Goal: Transaction & Acquisition: Purchase product/service

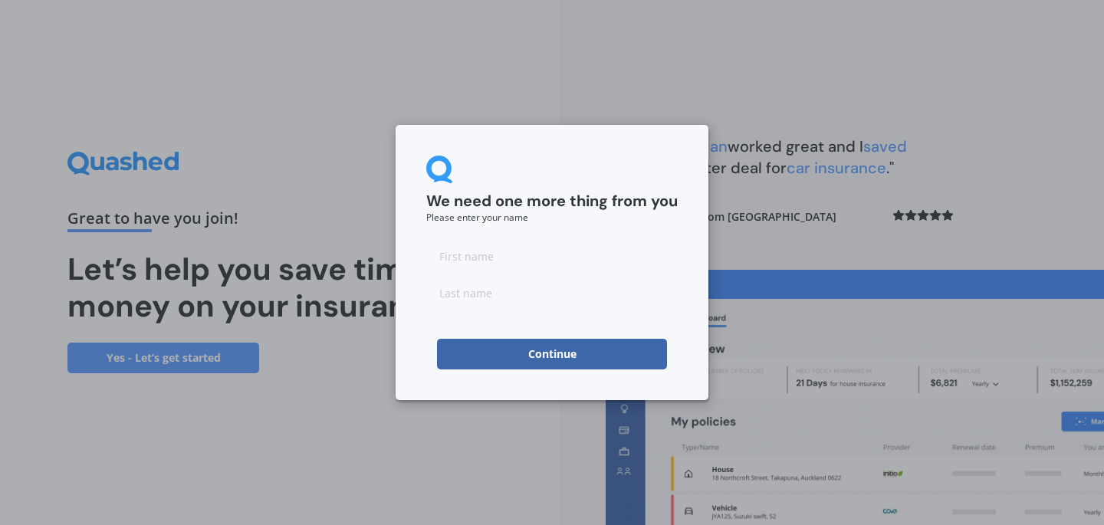
click at [553, 255] on input at bounding box center [551, 256] width 251 height 31
type input "[PERSON_NAME]"
click at [488, 297] on input at bounding box center [551, 293] width 251 height 31
type input "Wing"
click at [543, 346] on button "Continue" at bounding box center [552, 354] width 230 height 31
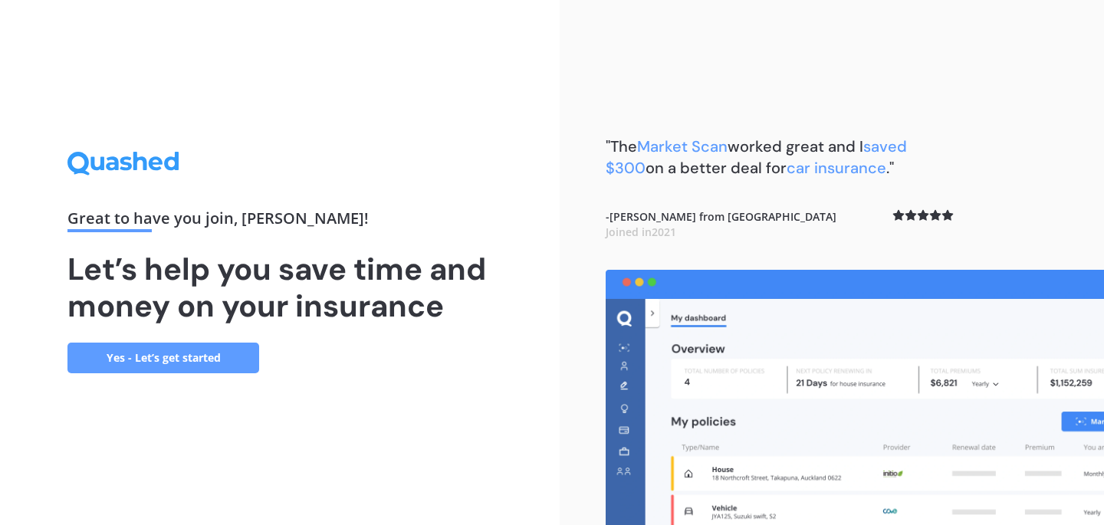
click at [201, 352] on link "Yes - Let’s get started" at bounding box center [163, 358] width 192 height 31
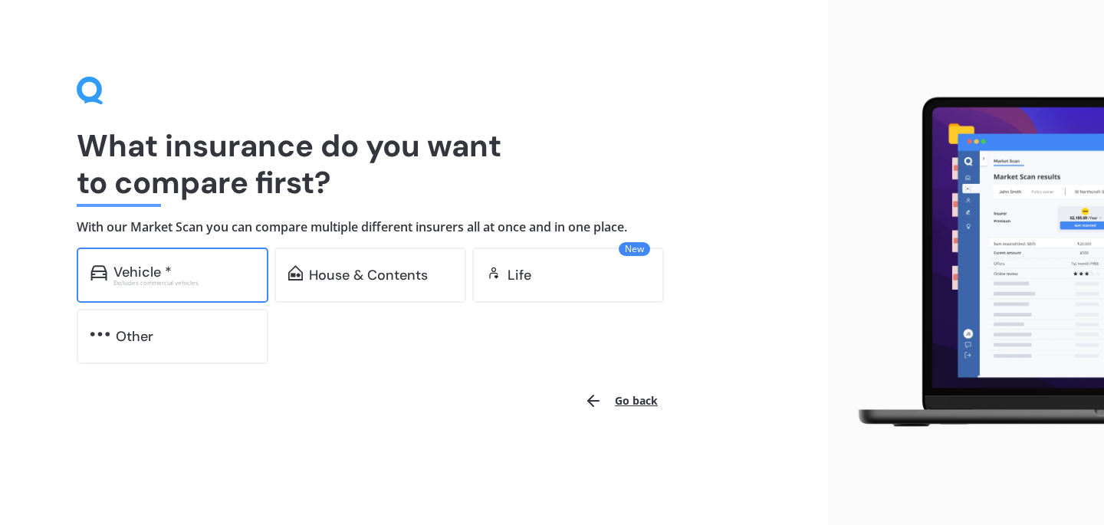
click at [206, 270] on div "Vehicle *" at bounding box center [183, 271] width 141 height 15
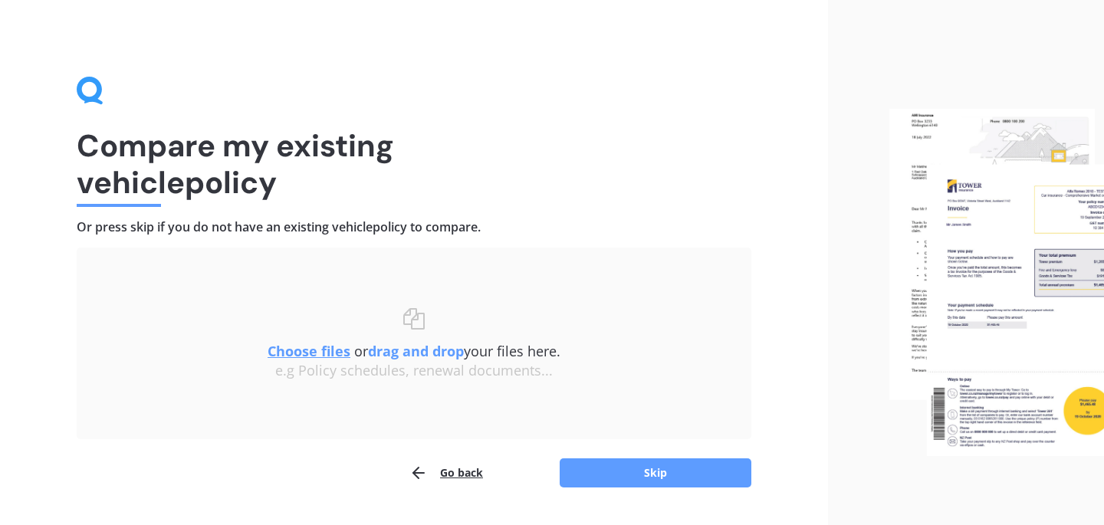
scroll to position [39, 0]
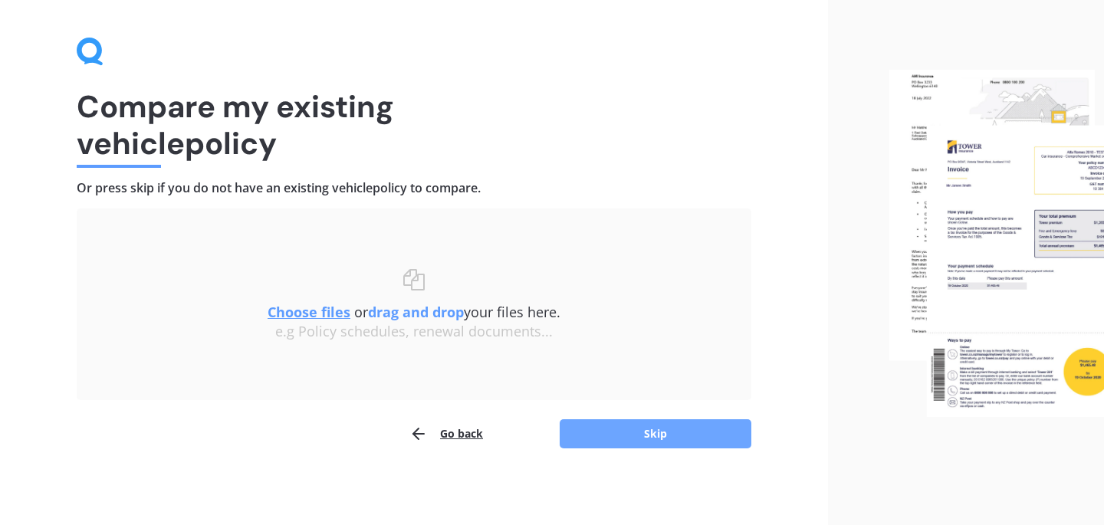
click at [618, 429] on button "Skip" at bounding box center [656, 433] width 192 height 29
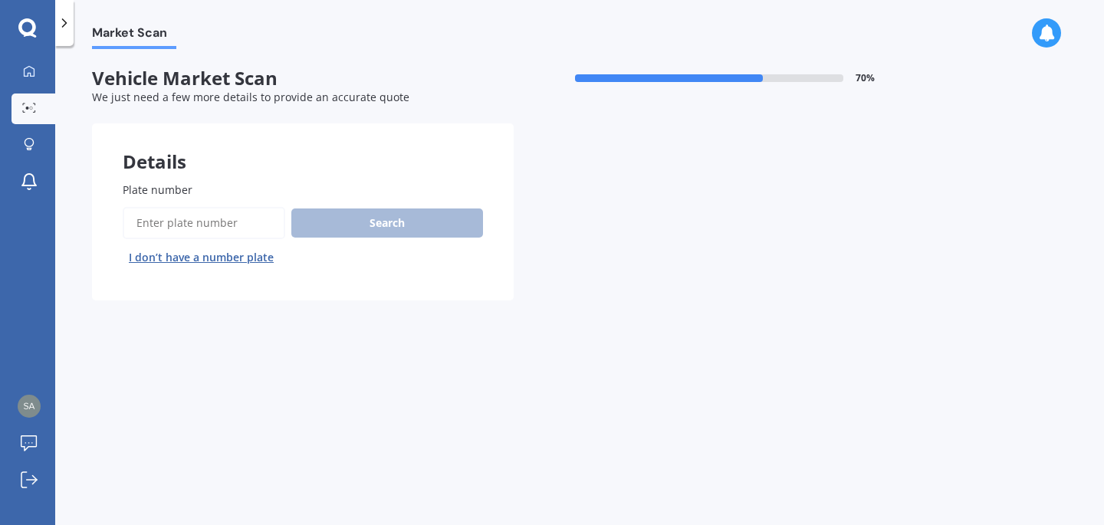
click at [197, 231] on input "Plate number" at bounding box center [204, 223] width 163 height 32
type input "QRF134"
click at [440, 217] on button "Search" at bounding box center [387, 223] width 192 height 29
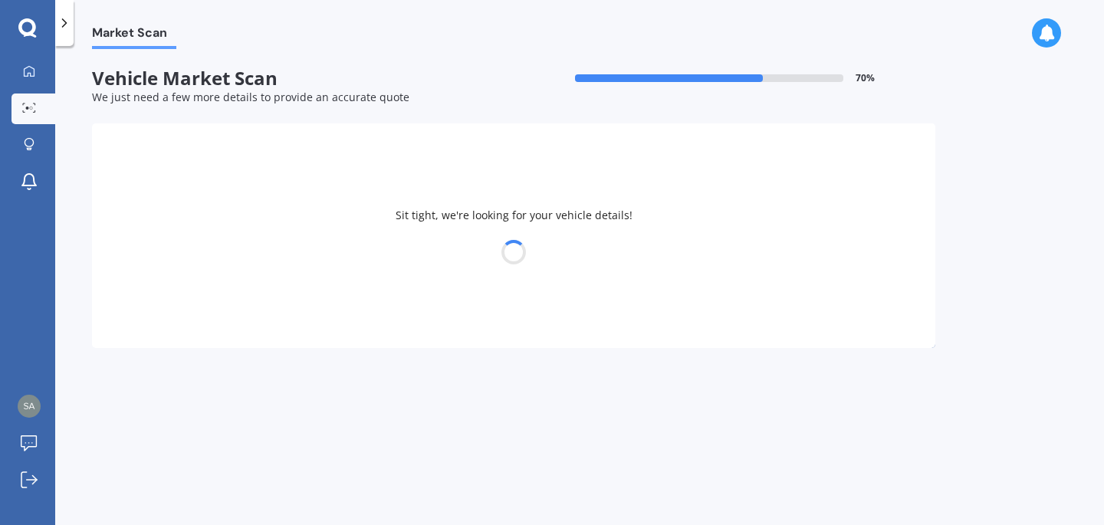
select select "SSANGYONG"
select select "TIVOLI"
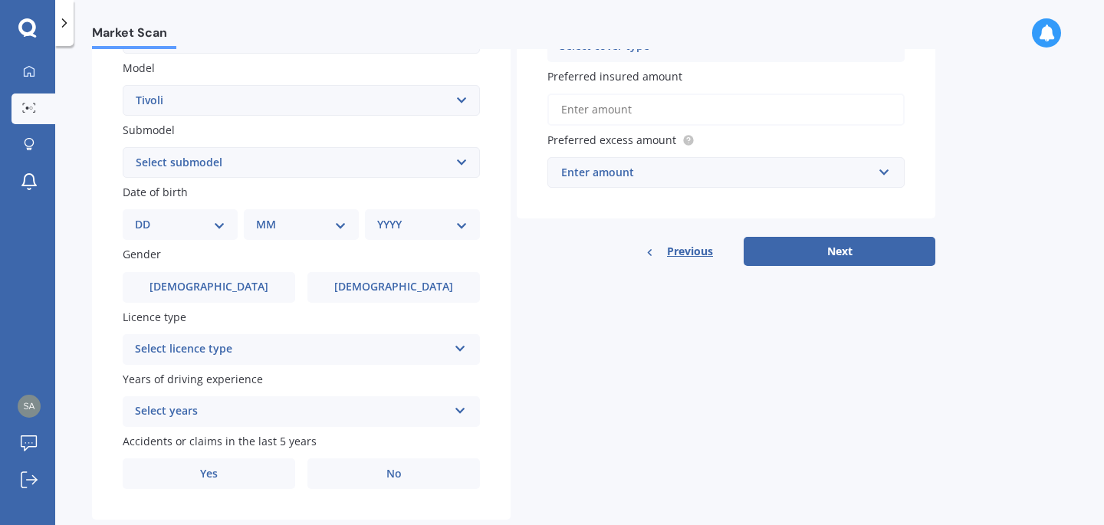
scroll to position [361, 0]
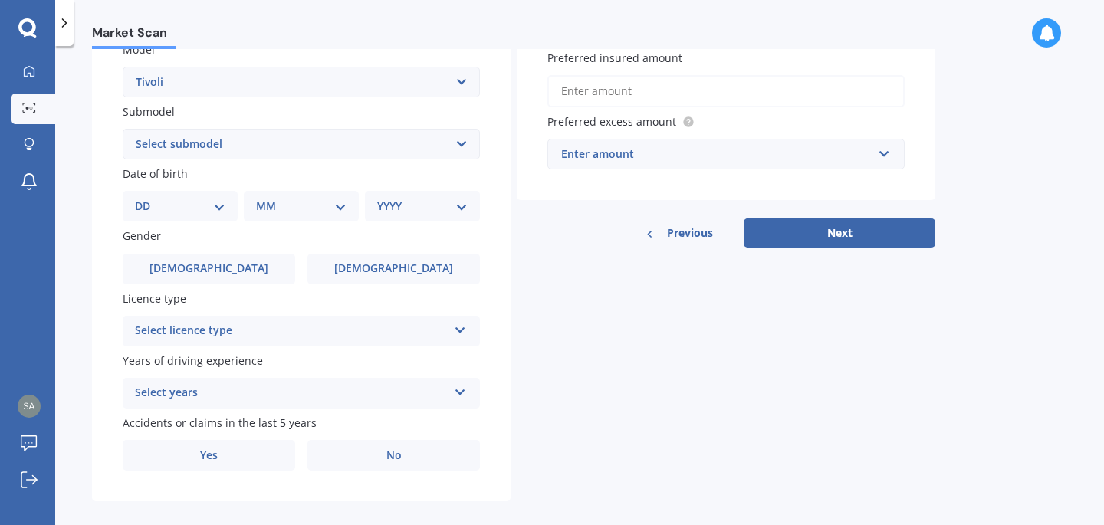
click at [195, 215] on select "DD 01 02 03 04 05 06 07 08 09 10 11 12 13 14 15 16 17 18 19 20 21 22 23 24 25 2…" at bounding box center [180, 206] width 90 height 17
select select "06"
click at [147, 200] on select "DD 01 02 03 04 05 06 07 08 09 10 11 12 13 14 15 16 17 18 19 20 21 22 23 24 25 2…" at bounding box center [180, 206] width 90 height 17
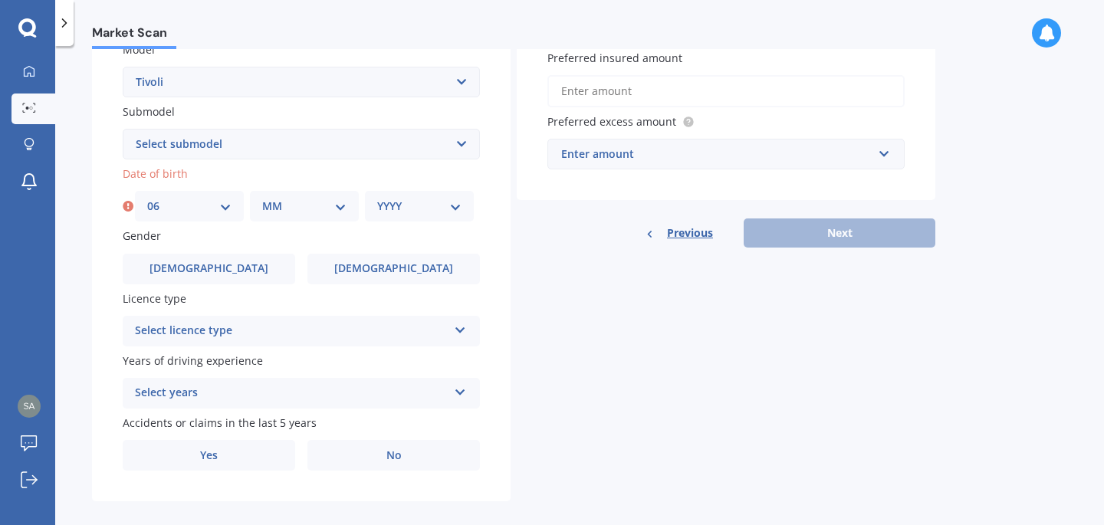
click at [281, 204] on select "MM 01 02 03 04 05 06 07 08 09 10 11 12" at bounding box center [304, 206] width 84 height 17
select select "06"
click at [262, 200] on select "MM 01 02 03 04 05 06 07 08 09 10 11 12" at bounding box center [304, 206] width 84 height 17
click at [413, 215] on select "YYYY 2025 2024 2023 2022 2021 2020 2019 2018 2017 2016 2015 2014 2013 2012 2011…" at bounding box center [419, 206] width 84 height 17
select select "2000"
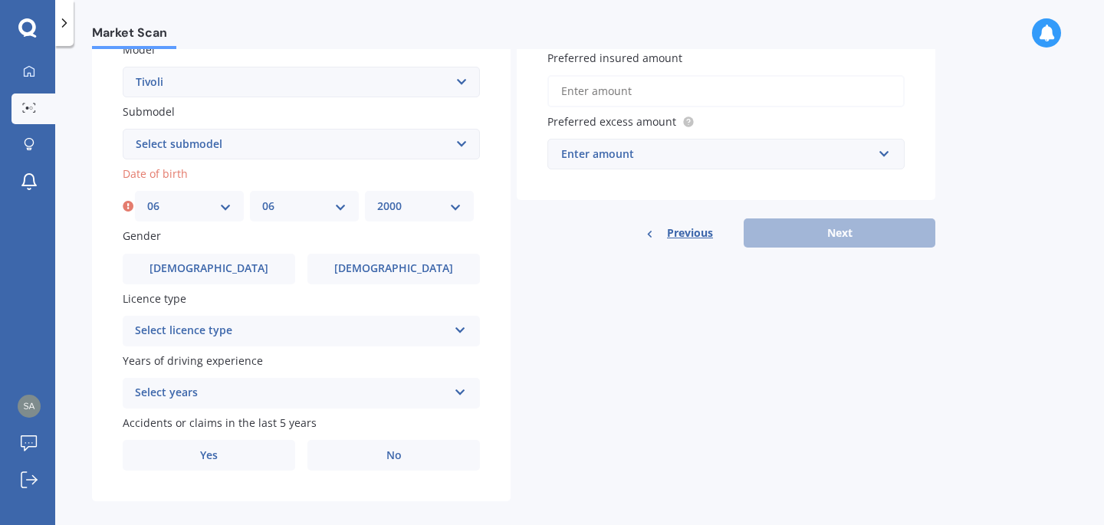
click at [377, 200] on select "YYYY 2025 2024 2023 2022 2021 2020 2019 2018 2017 2016 2015 2014 2013 2012 2011…" at bounding box center [419, 206] width 84 height 17
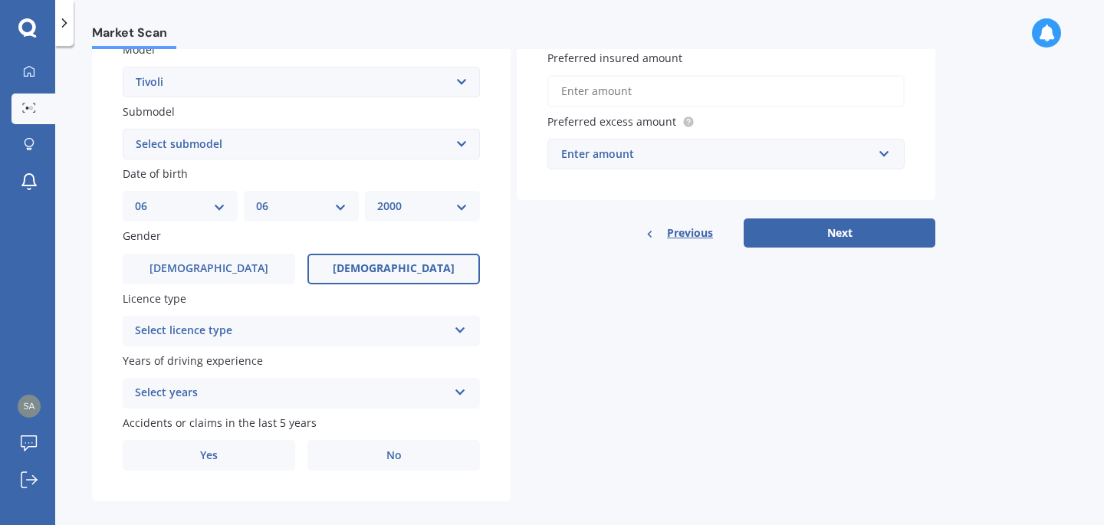
click at [373, 267] on label "[DEMOGRAPHIC_DATA]" at bounding box center [393, 269] width 172 height 31
click at [0, 0] on input "[DEMOGRAPHIC_DATA]" at bounding box center [0, 0] width 0 height 0
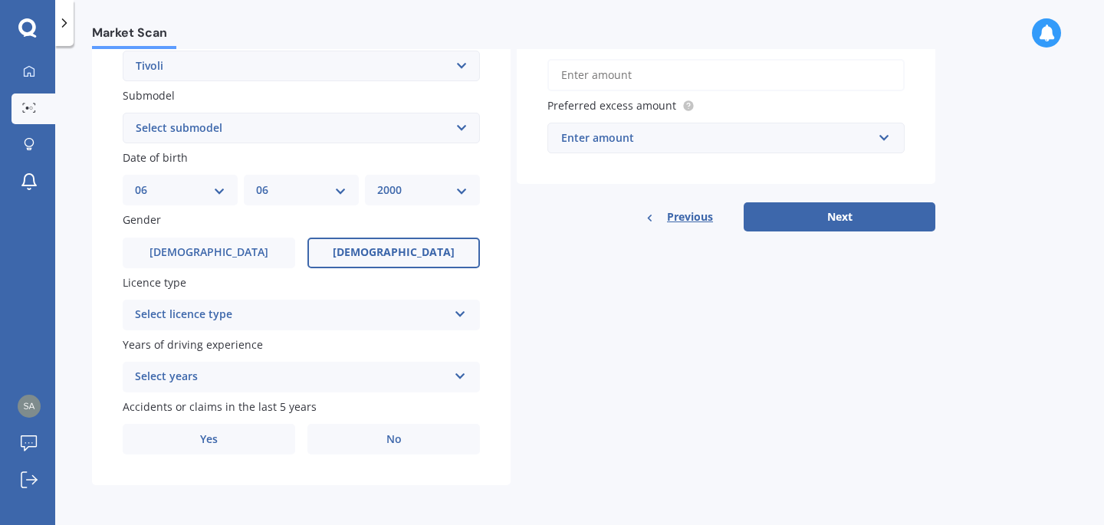
click at [452, 317] on div "Select licence type NZ Full NZ Restricted NZ Learners [GEOGRAPHIC_DATA] [GEOGRA…" at bounding box center [301, 315] width 357 height 31
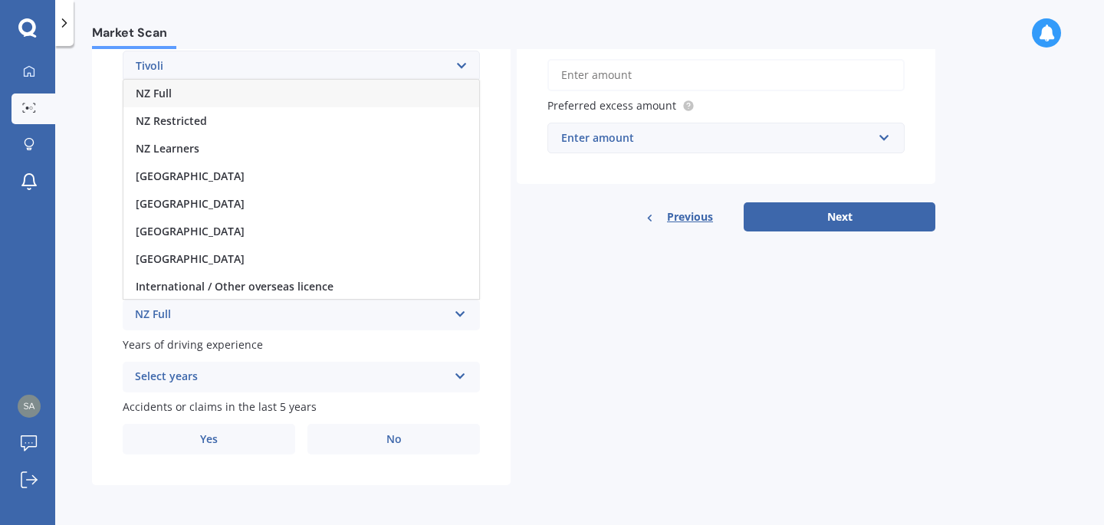
click at [204, 94] on div "NZ Full" at bounding box center [301, 94] width 356 height 28
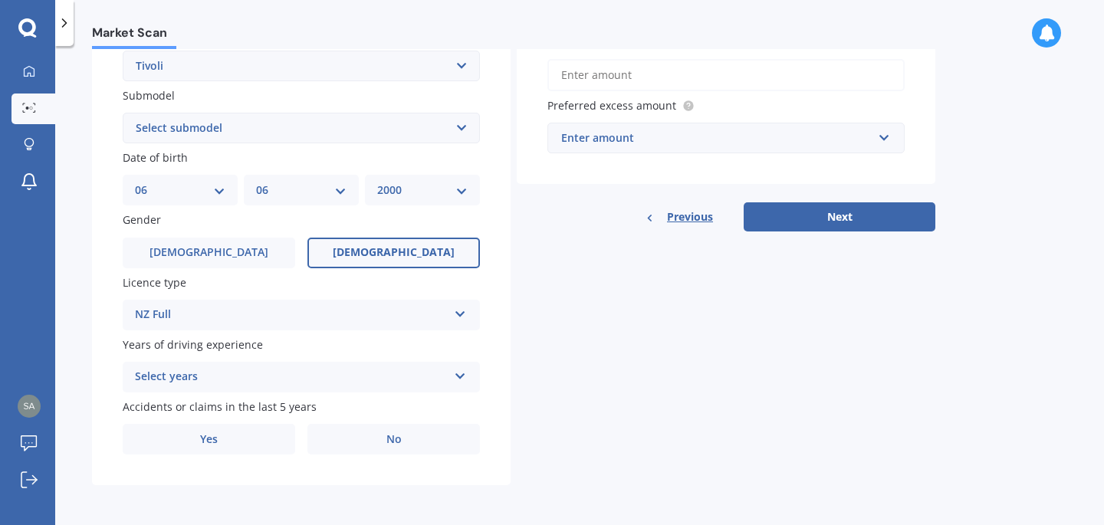
click at [236, 366] on div "Select years 5 or more years 4 years 3 years 2 years 1 year" at bounding box center [301, 377] width 357 height 31
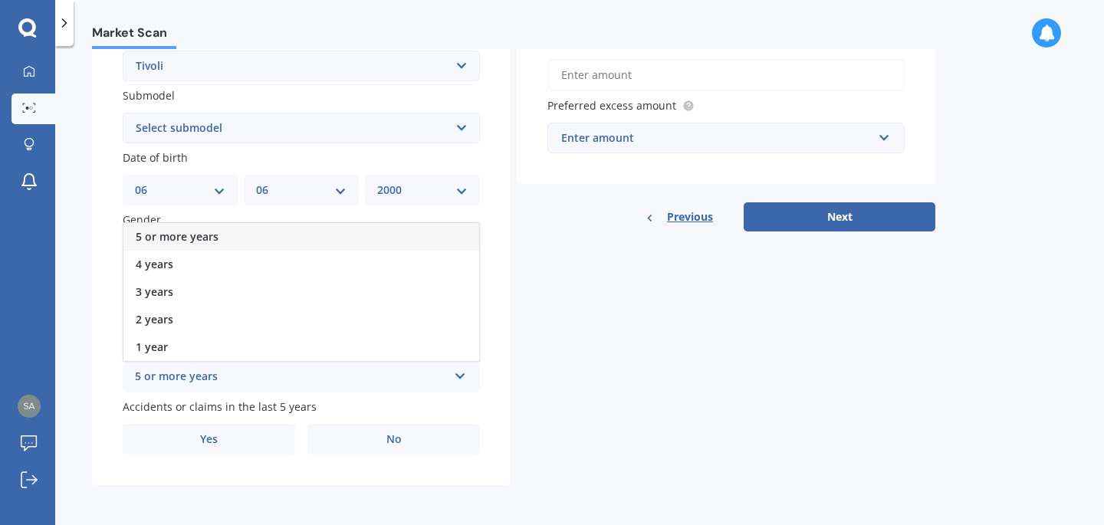
click at [221, 225] on div "5 or more years" at bounding box center [301, 237] width 356 height 28
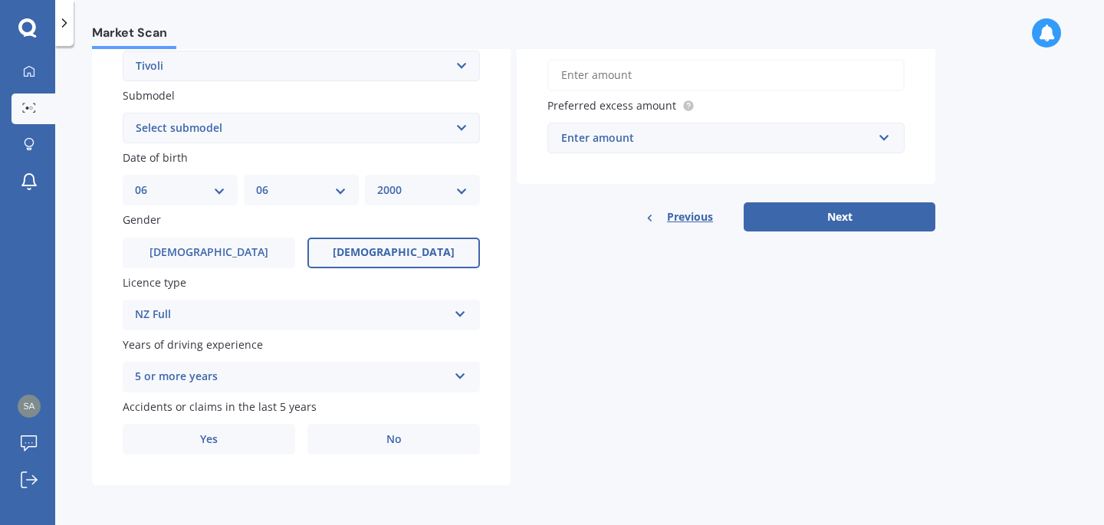
click at [366, 457] on div "Plate number Search I don’t have a number plate Year [DATE] Make Select make AC…" at bounding box center [301, 130] width 419 height 712
click at [366, 447] on label "No" at bounding box center [393, 439] width 172 height 31
click at [0, 0] on input "No" at bounding box center [0, 0] width 0 height 0
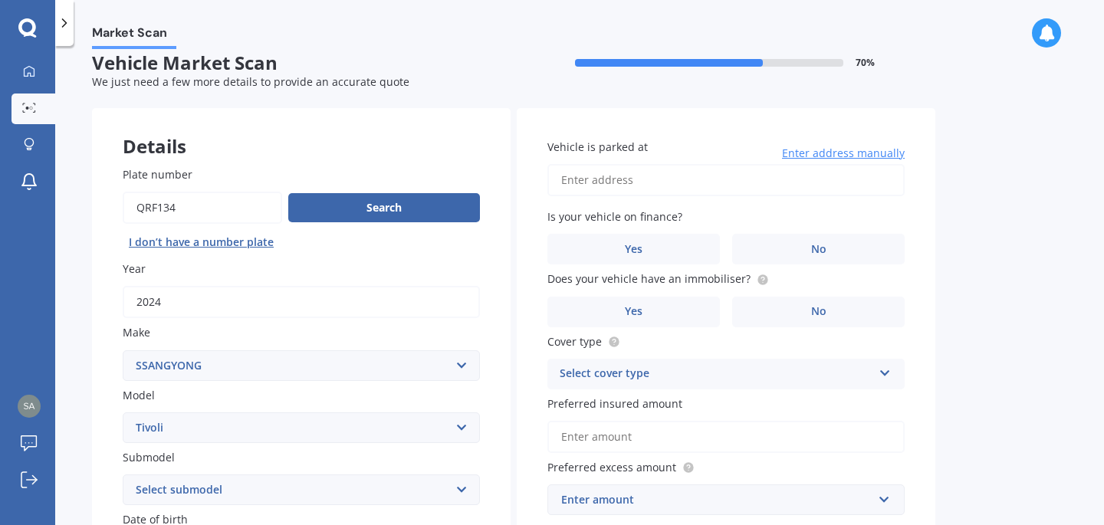
scroll to position [0, 0]
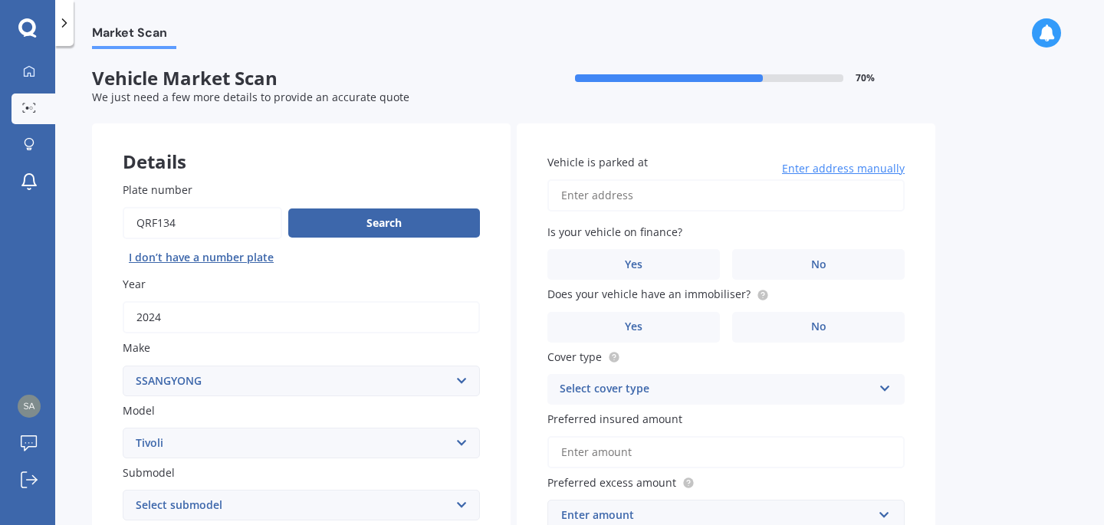
click at [619, 195] on input "Vehicle is parked at" at bounding box center [725, 195] width 357 height 32
type input "[STREET_ADDRESS][PERSON_NAME]"
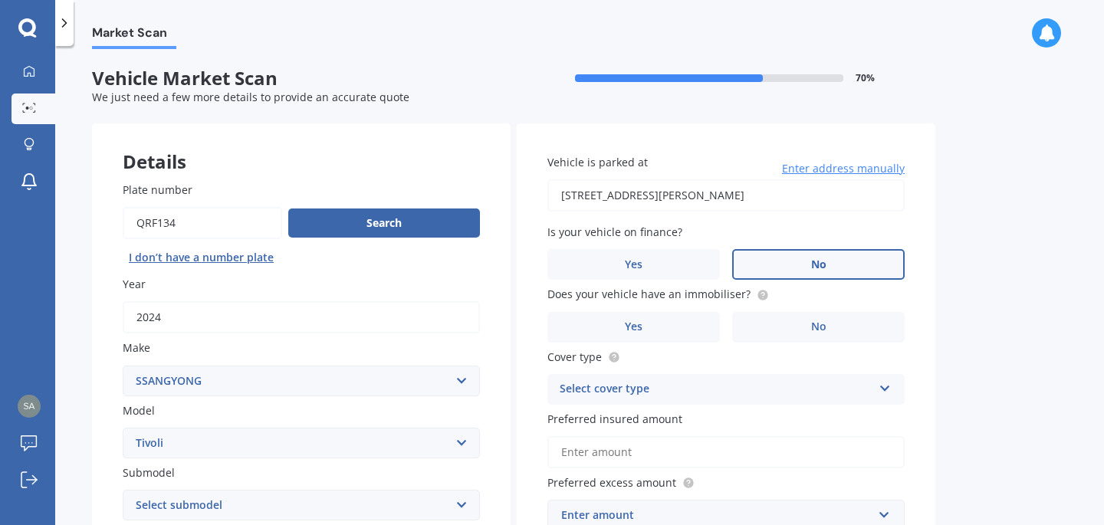
click at [779, 258] on label "No" at bounding box center [818, 264] width 172 height 31
click at [0, 0] on input "No" at bounding box center [0, 0] width 0 height 0
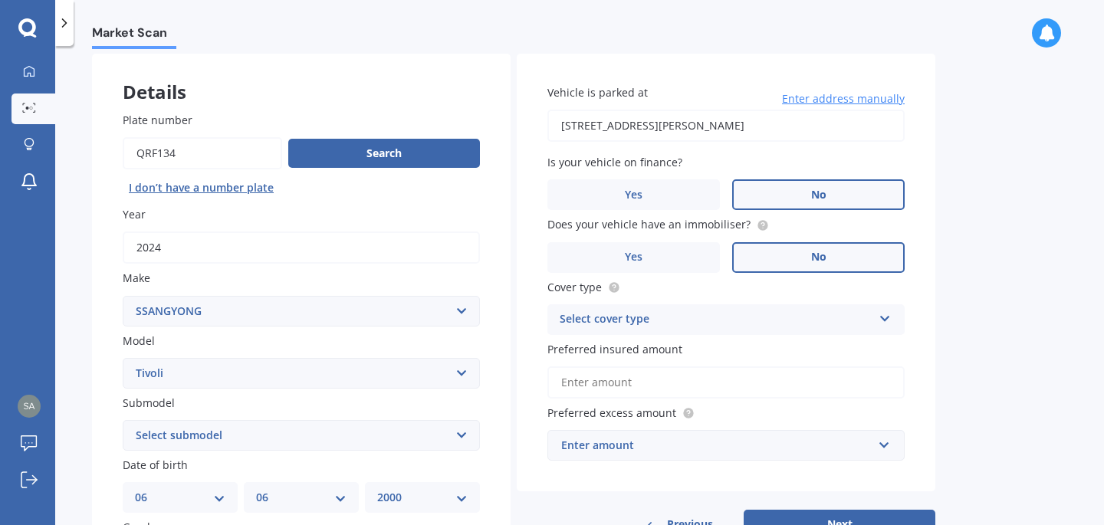
click at [792, 255] on label "No" at bounding box center [818, 257] width 172 height 31
click at [0, 0] on input "No" at bounding box center [0, 0] width 0 height 0
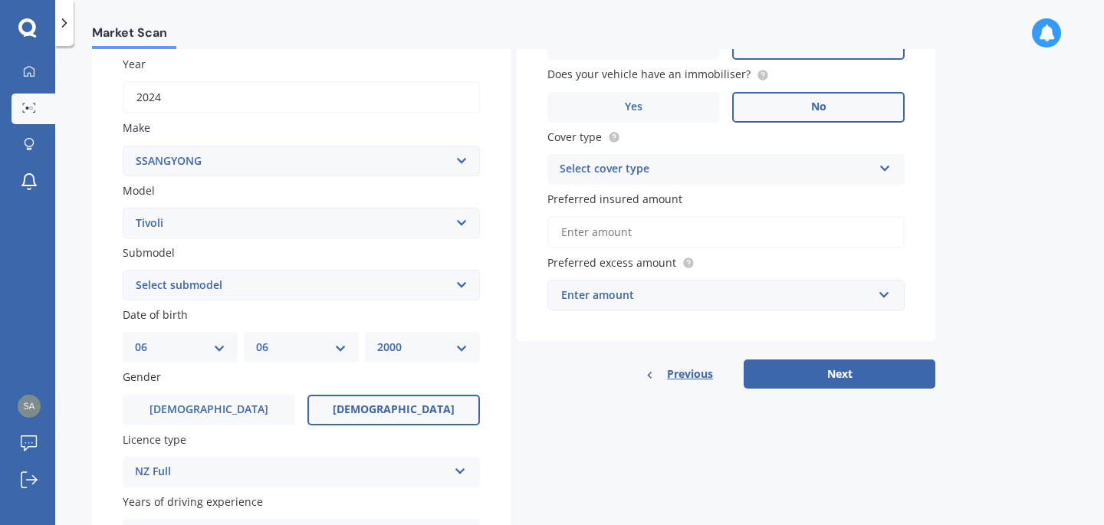
scroll to position [184, 0]
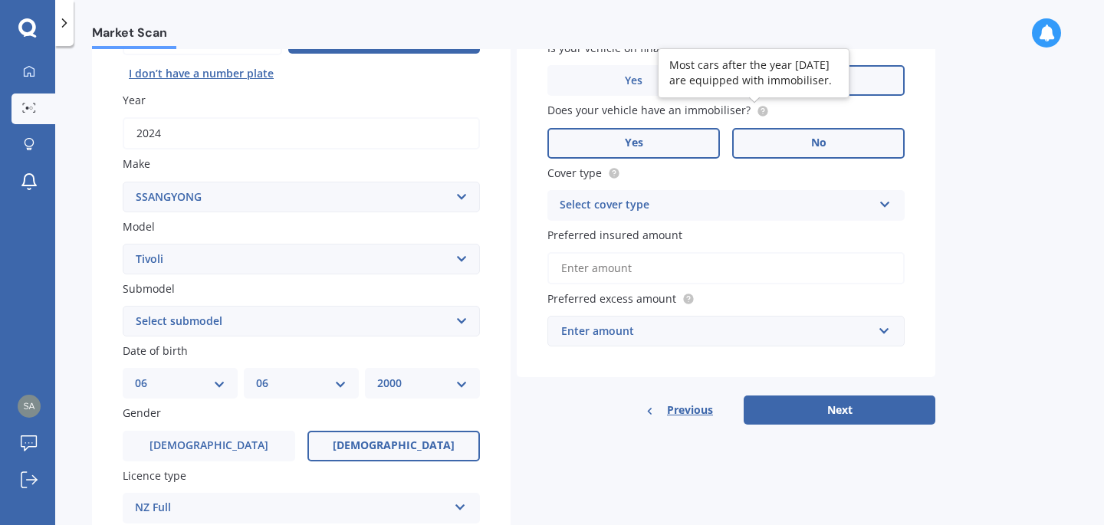
click at [640, 156] on label "Yes" at bounding box center [633, 143] width 172 height 31
click at [0, 0] on input "Yes" at bounding box center [0, 0] width 0 height 0
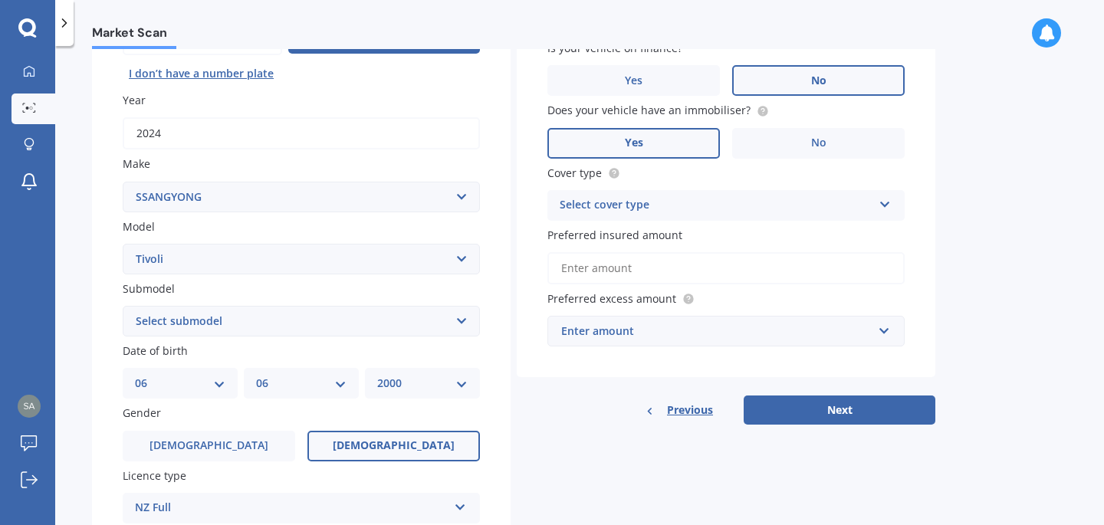
click at [708, 201] on div "Select cover type" at bounding box center [716, 205] width 313 height 18
click at [665, 236] on div "Comprehensive" at bounding box center [726, 236] width 356 height 28
click at [664, 269] on input "Preferred insured amount" at bounding box center [725, 268] width 357 height 32
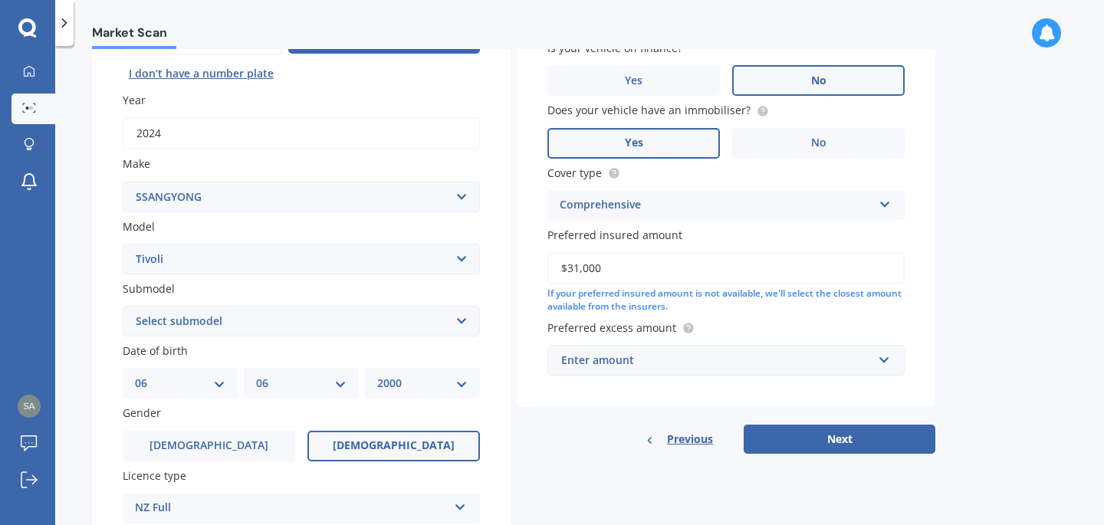
type input "$31,000"
click at [716, 360] on div "Enter amount" at bounding box center [716, 360] width 311 height 17
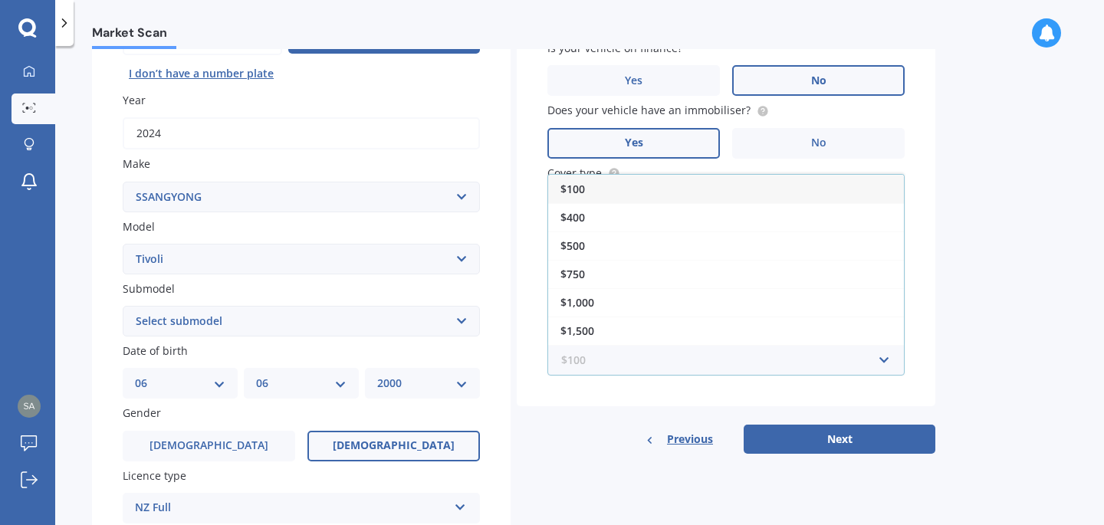
click at [716, 360] on input "text" at bounding box center [720, 360] width 343 height 29
click at [953, 369] on div "Market Scan Vehicle Market Scan 70 % We just need a few more details to provide…" at bounding box center [579, 288] width 1049 height 479
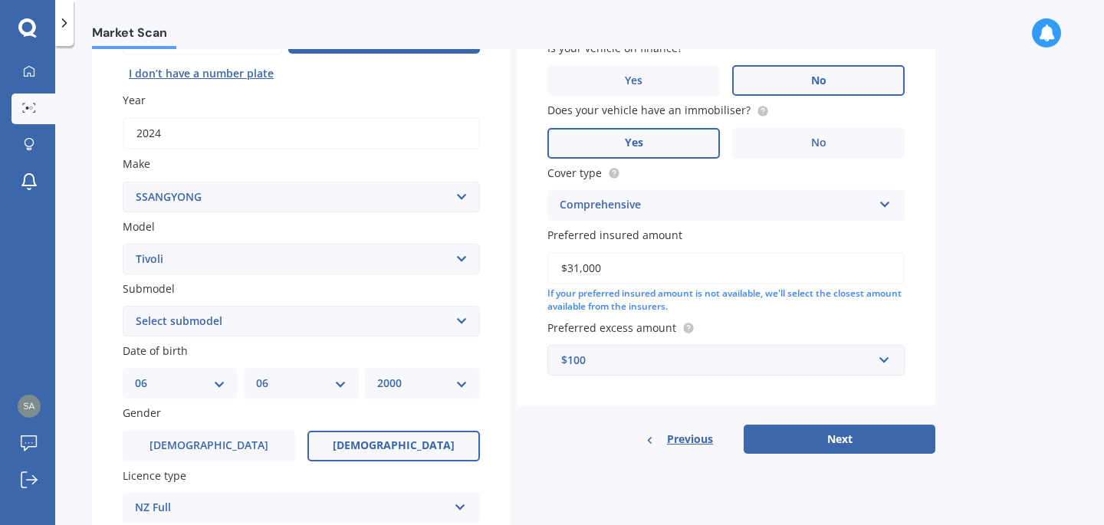
click at [730, 345] on div "Preferred excess amount $100 $100 $400 $500 $750 $1,000 $1,500 $2,000" at bounding box center [725, 348] width 357 height 56
click at [688, 358] on div "$100" at bounding box center [716, 360] width 311 height 17
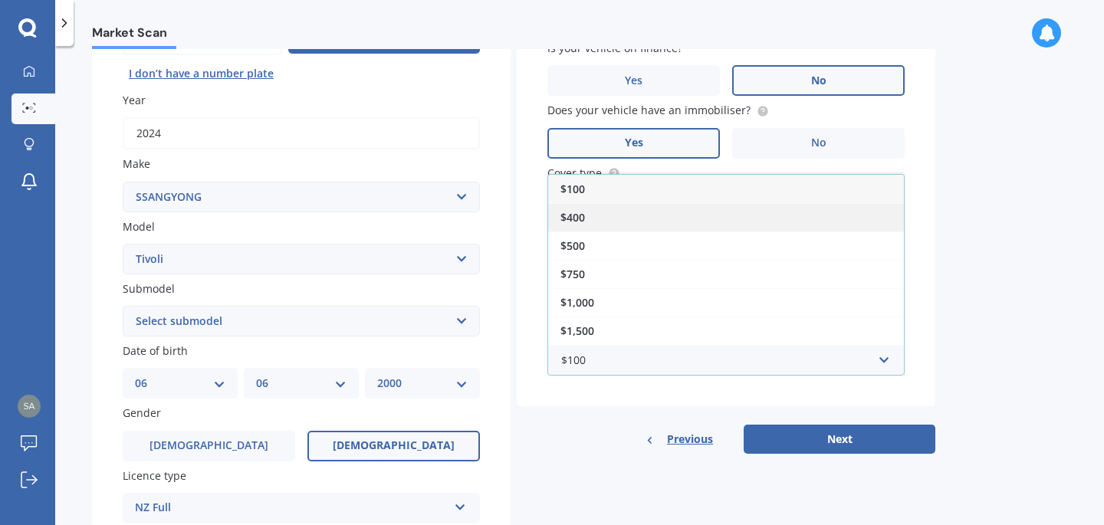
click at [619, 220] on div "$400" at bounding box center [726, 217] width 356 height 28
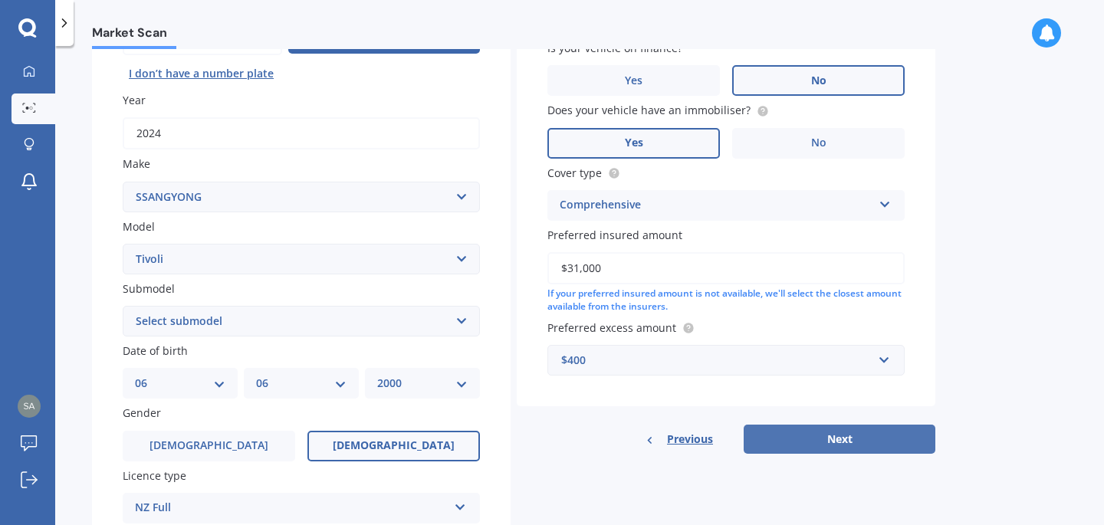
click at [828, 450] on button "Next" at bounding box center [840, 439] width 192 height 29
click at [296, 320] on select "Select submodel 1.6 LTD Sport XLV Limited" at bounding box center [301, 321] width 357 height 31
select select "SPORT"
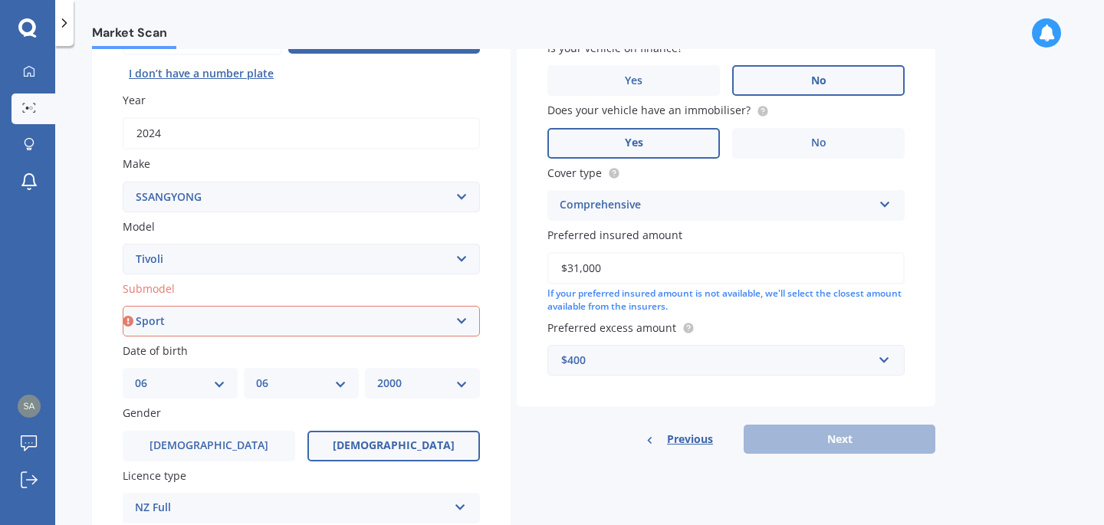
click at [123, 307] on select "Select submodel 1.6 LTD Sport XLV Limited" at bounding box center [301, 321] width 357 height 31
click at [818, 452] on button "Next" at bounding box center [840, 439] width 192 height 29
select select "06"
select select "2000"
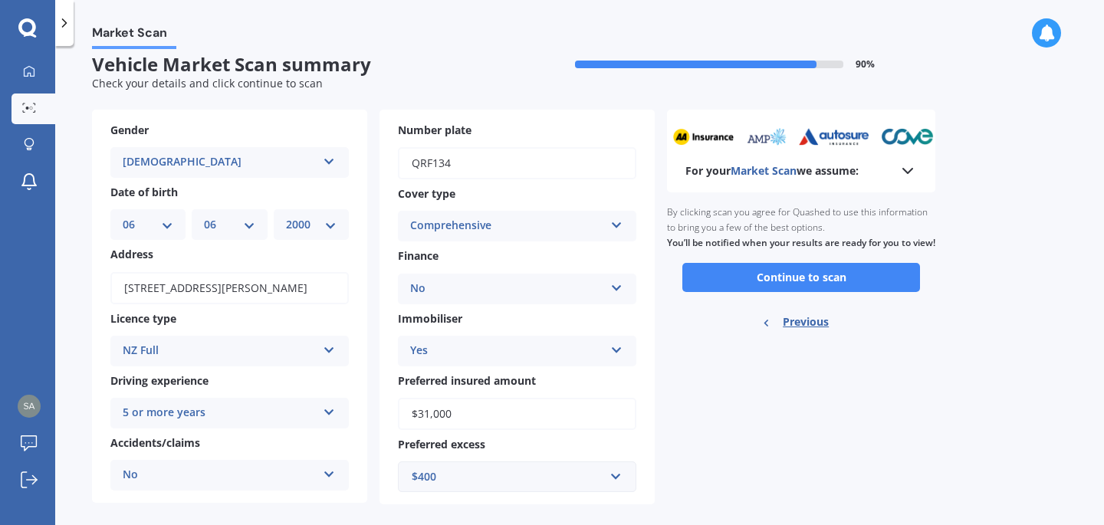
scroll to position [22, 0]
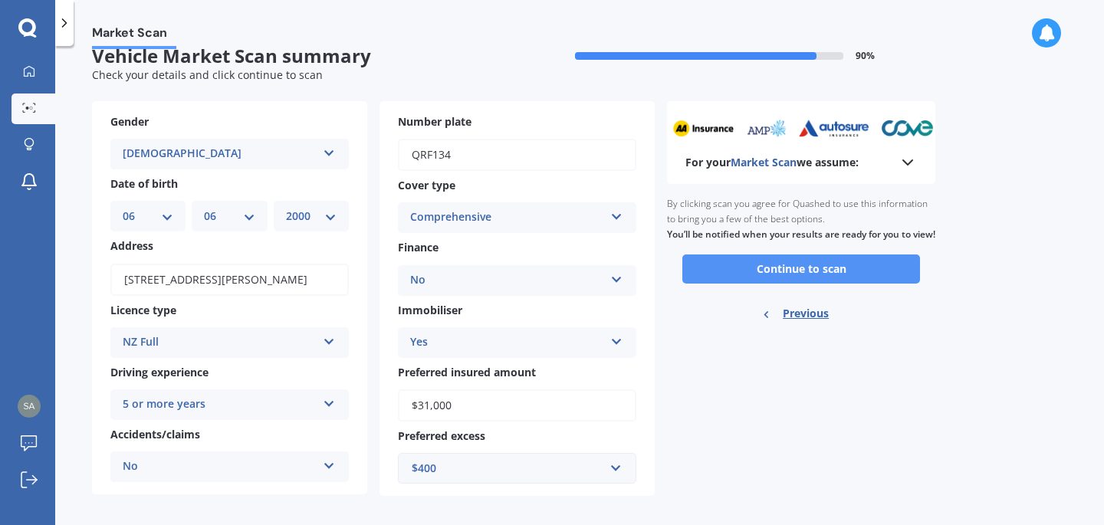
click at [738, 279] on button "Continue to scan" at bounding box center [801, 269] width 238 height 29
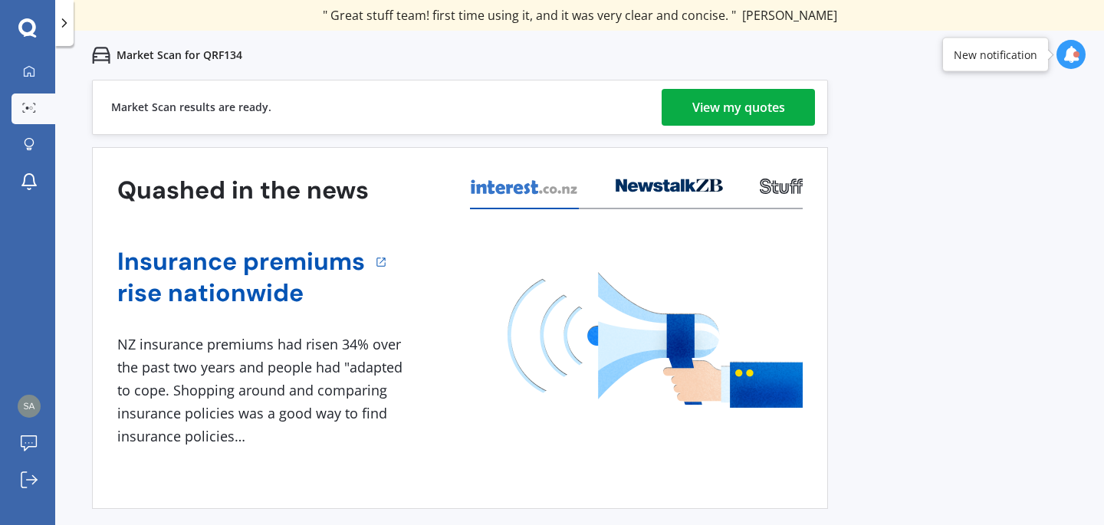
click at [764, 102] on div "View my quotes" at bounding box center [738, 107] width 93 height 37
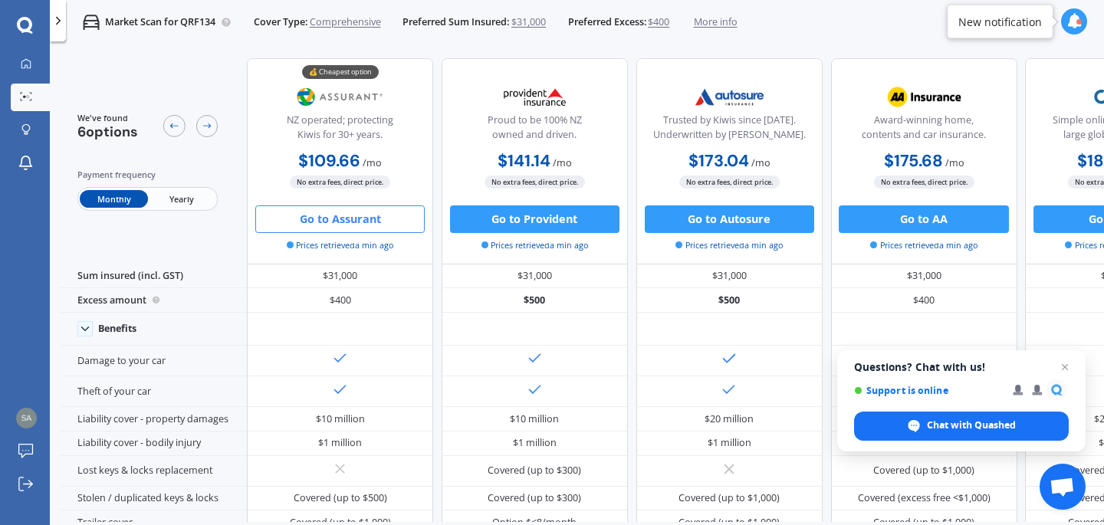
click at [331, 222] on button "Go to Assurant" at bounding box center [339, 219] width 169 height 28
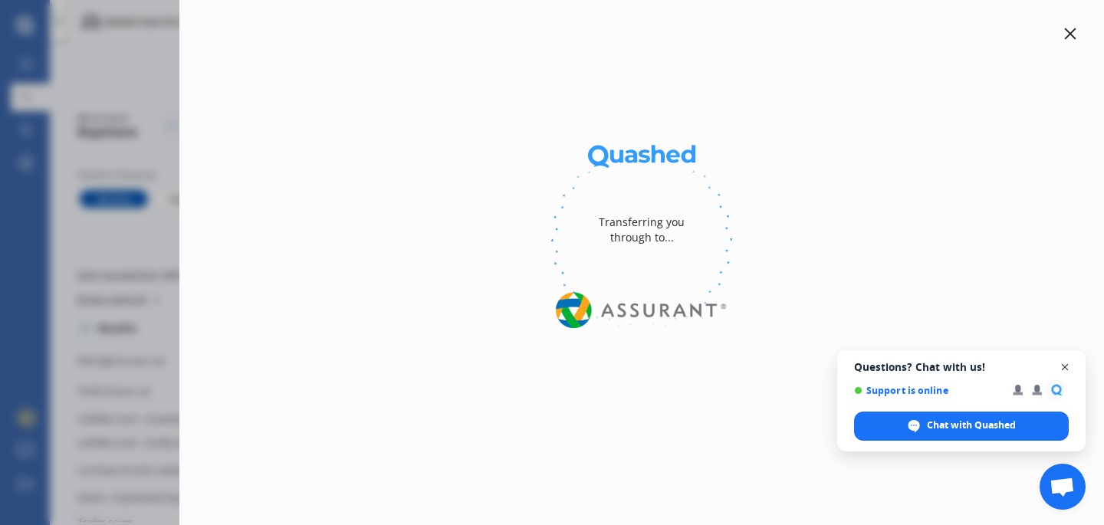
click at [1063, 367] on span "Open chat" at bounding box center [1065, 367] width 19 height 19
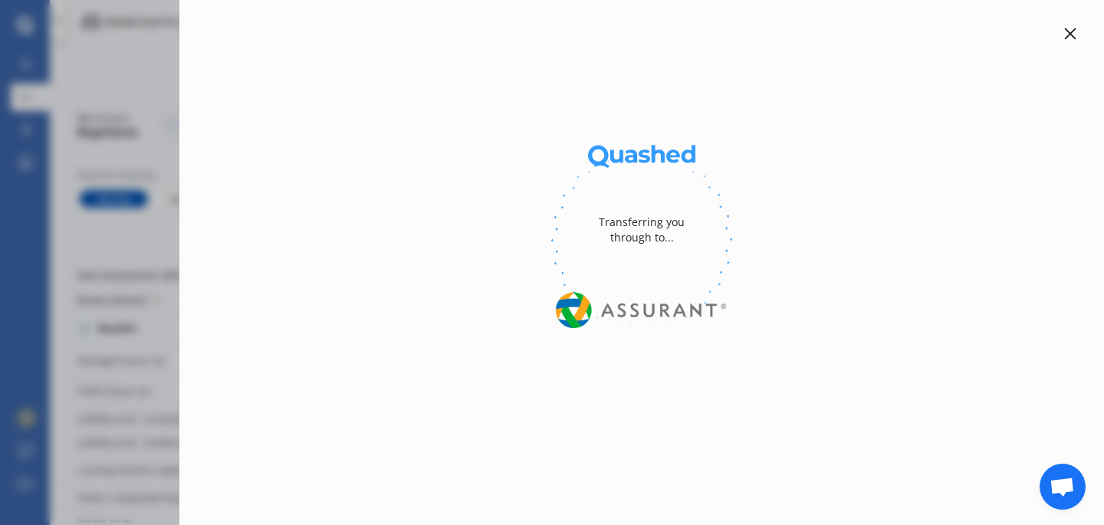
select select "Monthly"
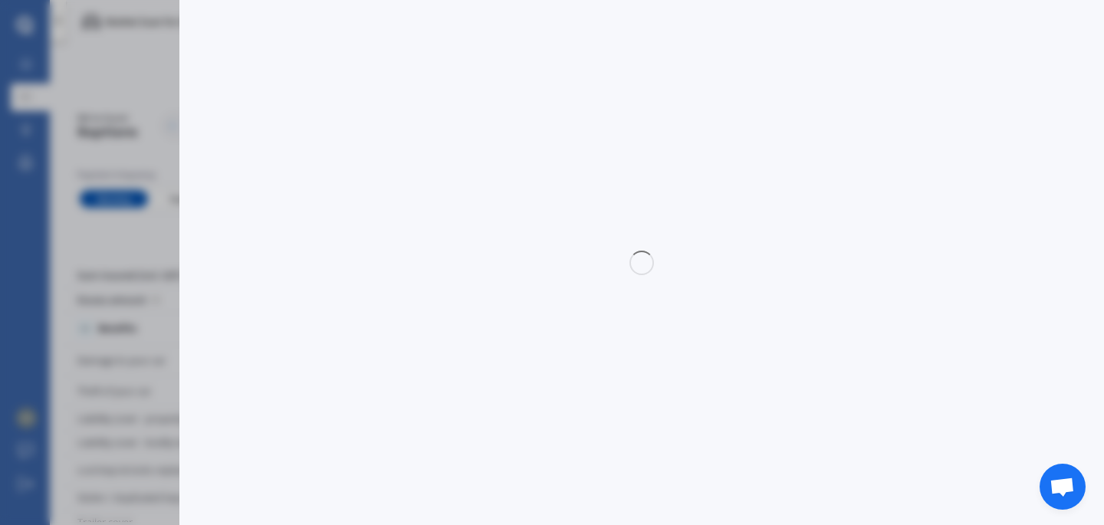
select select "full"
select select "0"
select select "Canterbury"
select select "SSANGYONG"
select select "TIVOLI"
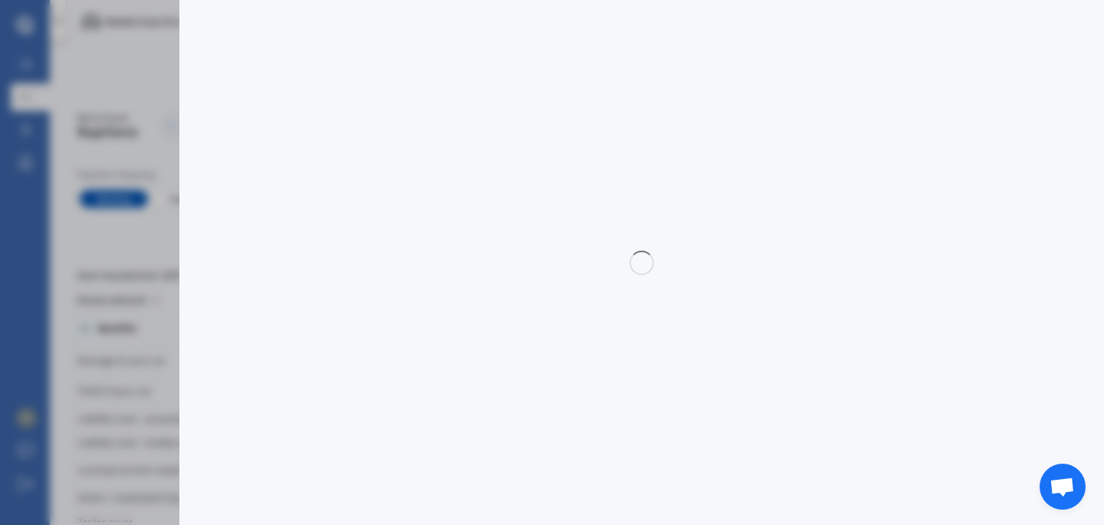
select select "SPORT"
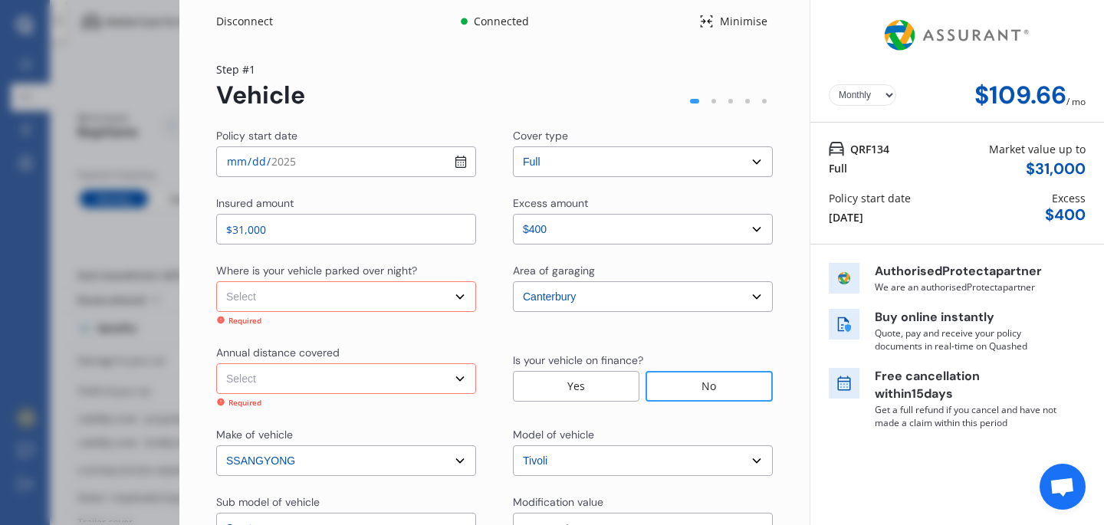
click at [338, 281] on select "Select In a garage On own property On street or road" at bounding box center [346, 296] width 260 height 31
click at [346, 363] on select "Select Low (less than 15,000km per year) Average (15,000-30,000km per year) Hig…" at bounding box center [346, 378] width 260 height 31
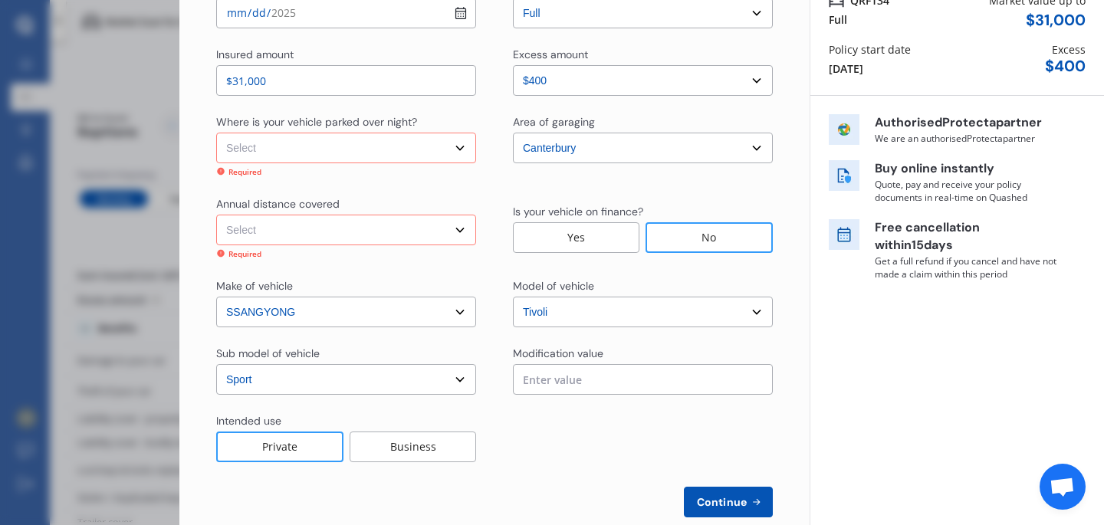
select select "20000"
click at [216, 215] on select "Select Low (less than 15,000km per year) Average (15,000-30,000km per year) Hig…" at bounding box center [346, 230] width 260 height 31
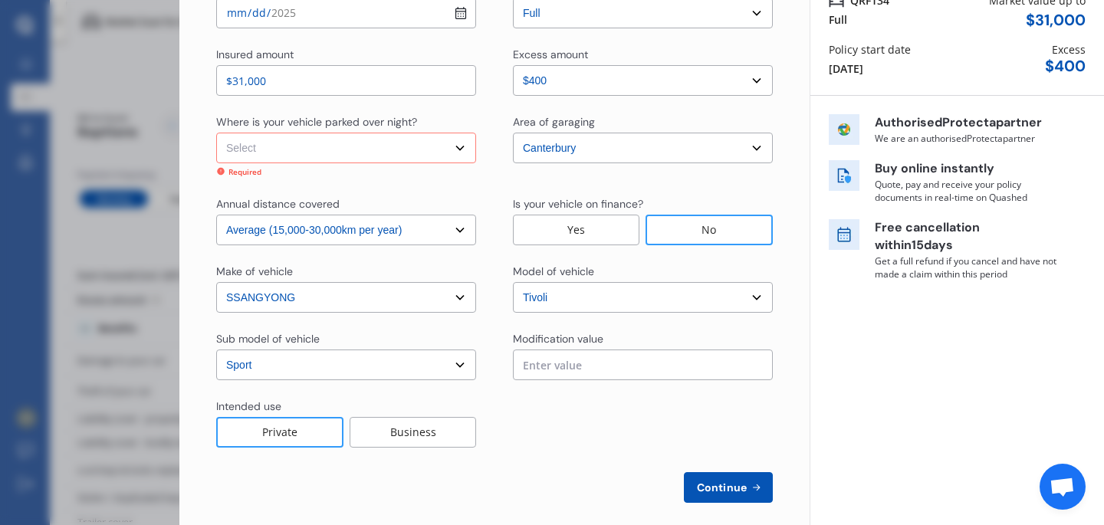
click at [436, 158] on select "Select In a garage On own property On street or road" at bounding box center [346, 148] width 260 height 31
click at [360, 152] on select "Select In a garage On own property On street or road" at bounding box center [346, 148] width 260 height 31
click at [453, 141] on select "Select In a garage On own property On street or road" at bounding box center [346, 148] width 260 height 31
click at [447, 150] on select "Select In a garage On own property On street or road" at bounding box center [346, 148] width 260 height 31
click at [455, 150] on select "Select In a garage On own property On street or road" at bounding box center [346, 148] width 260 height 31
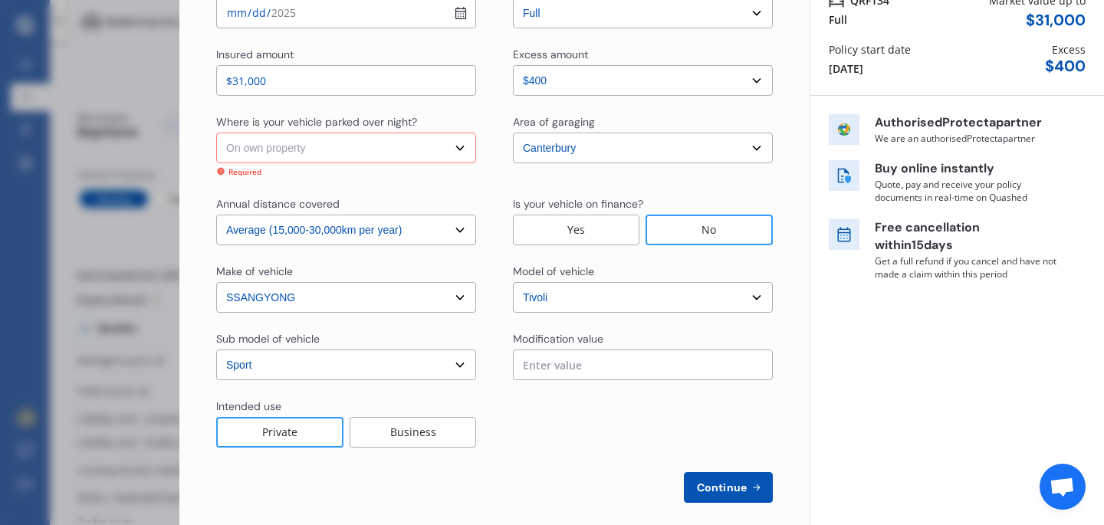
click at [216, 133] on select "Select In a garage On own property On street or road" at bounding box center [346, 148] width 260 height 31
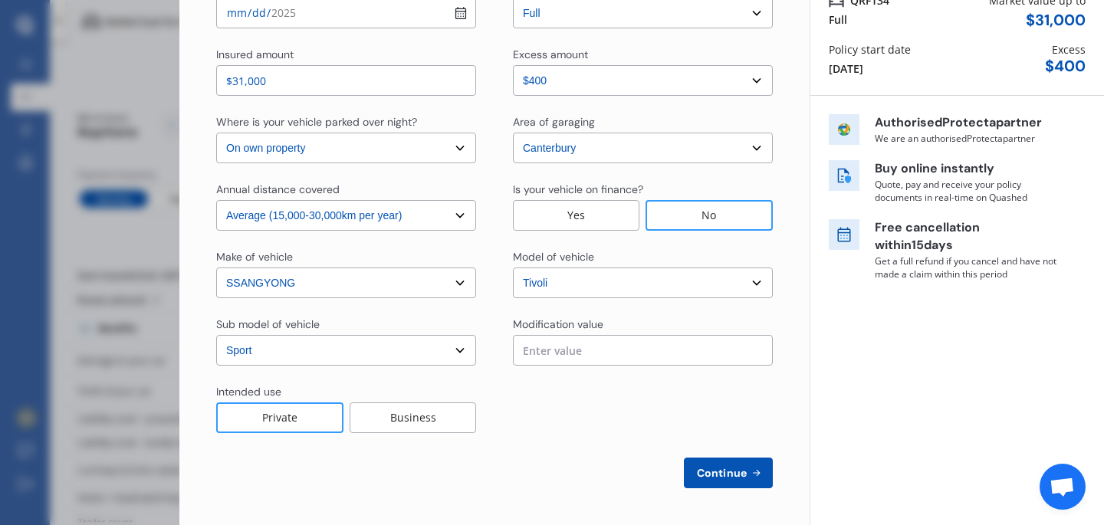
click at [445, 156] on select "Select In a garage On own property On street or road" at bounding box center [346, 148] width 260 height 31
select select "In a garage"
click at [216, 136] on select "Select In a garage On own property On street or road" at bounding box center [346, 148] width 260 height 31
click at [721, 475] on span "Continue" at bounding box center [722, 473] width 56 height 12
select select "Miss"
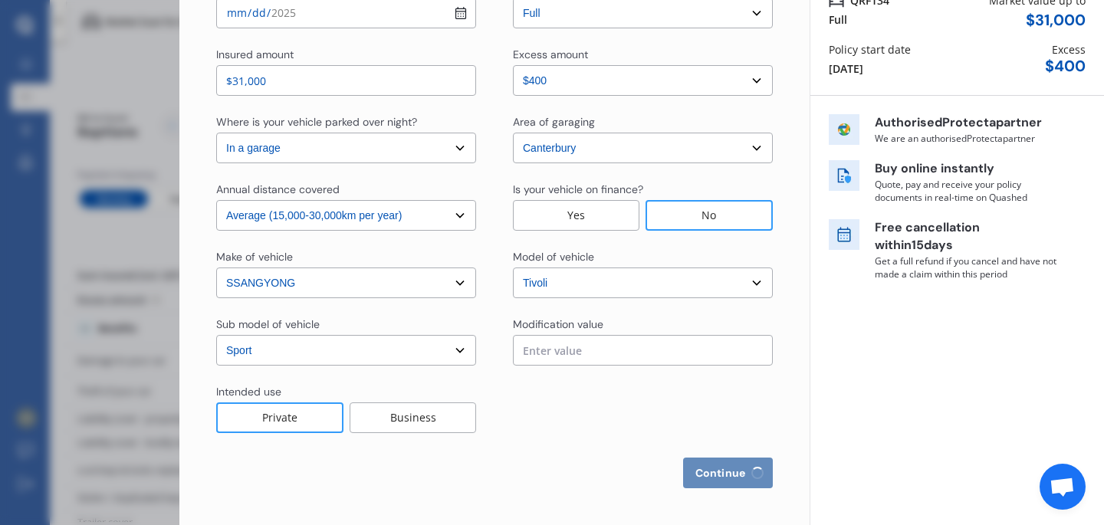
select select "06"
select select "2000"
select select "full"
select select "more than 4 years"
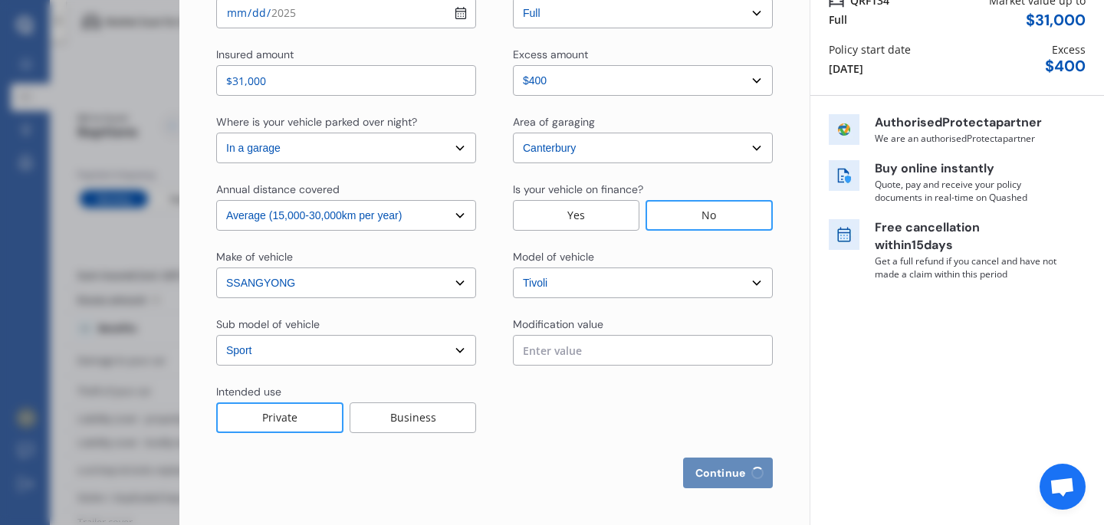
select select "[GEOGRAPHIC_DATA]"
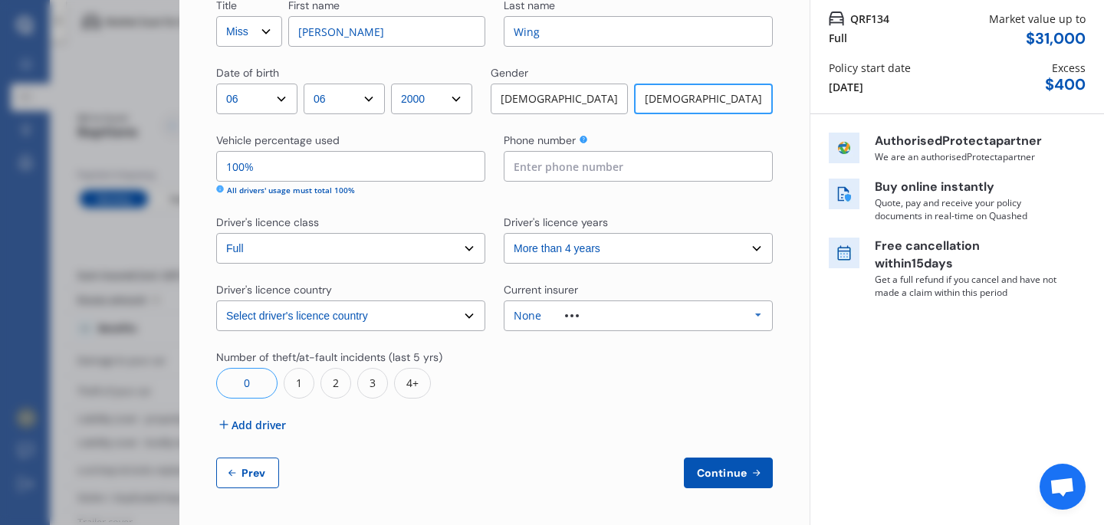
click at [527, 182] on input at bounding box center [638, 166] width 269 height 31
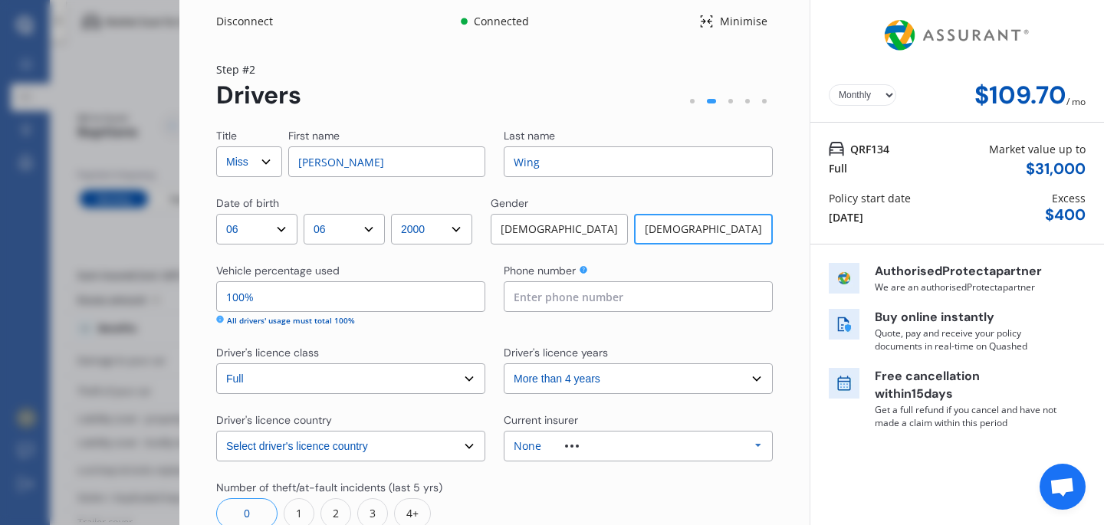
type input "0278722102"
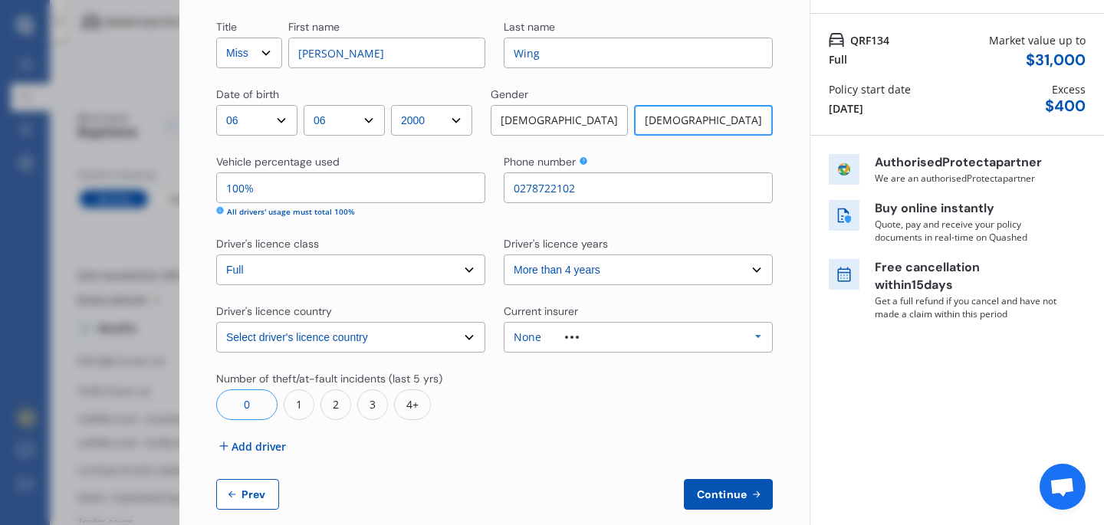
scroll to position [110, 0]
click at [616, 341] on div "None Allianz AAI AMI IAG - NZI/State [PERSON_NAME] Vero Unknown Other Insurer N…" at bounding box center [638, 336] width 269 height 31
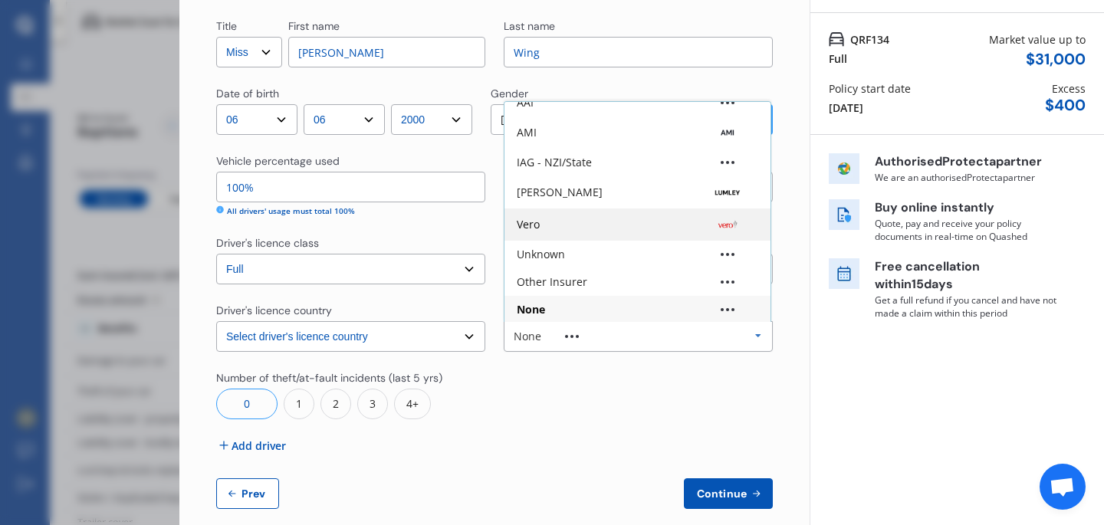
scroll to position [102, 0]
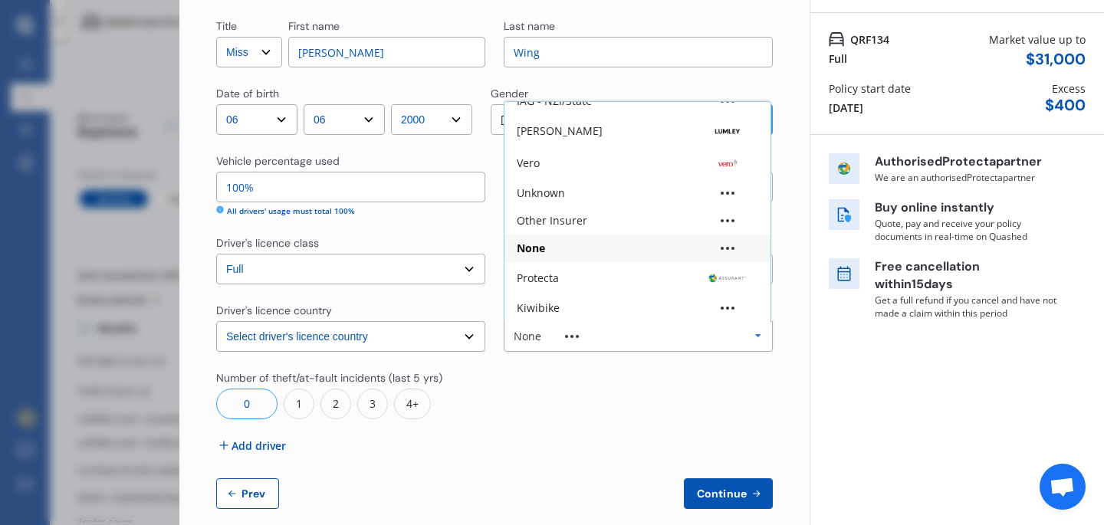
click at [574, 213] on div "Other Insurer" at bounding box center [637, 221] width 266 height 28
